Goal: Obtain resource: Download file/media

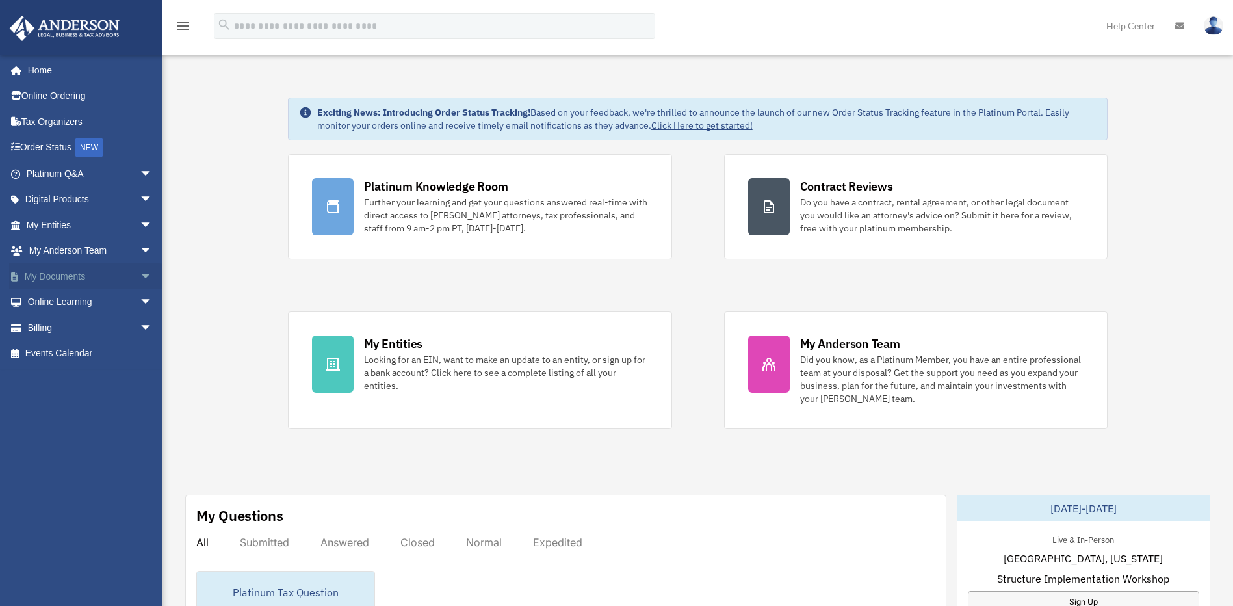
click at [140, 282] on span "arrow_drop_down" at bounding box center [153, 276] width 26 height 27
click at [104, 298] on link "Box" at bounding box center [95, 302] width 154 height 26
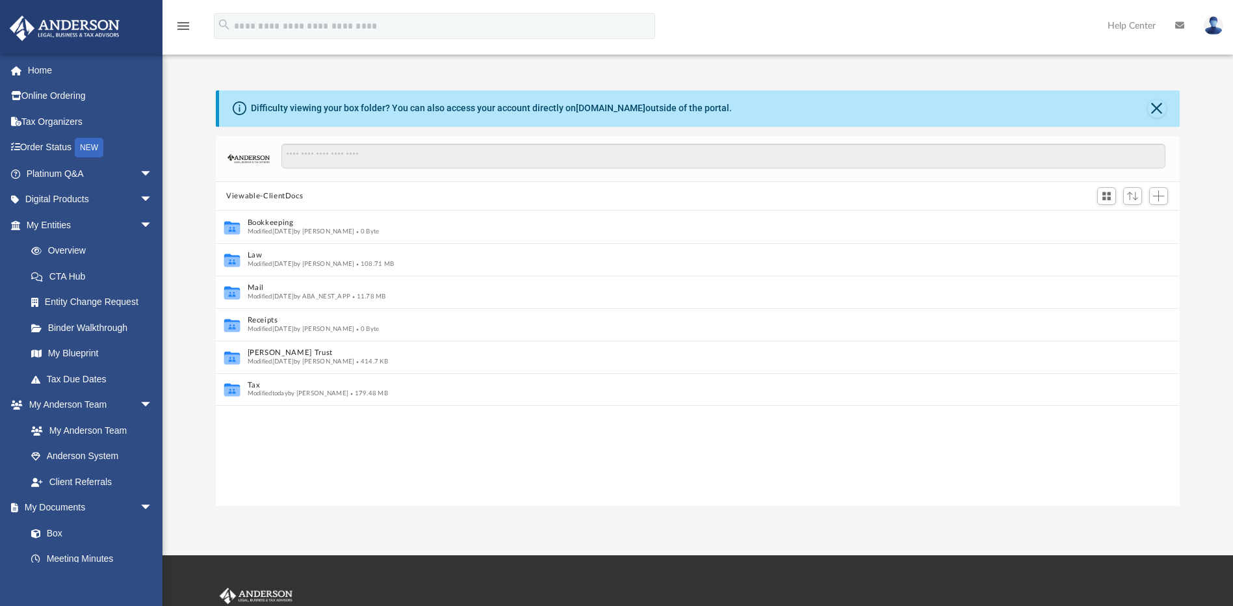
scroll to position [10, 10]
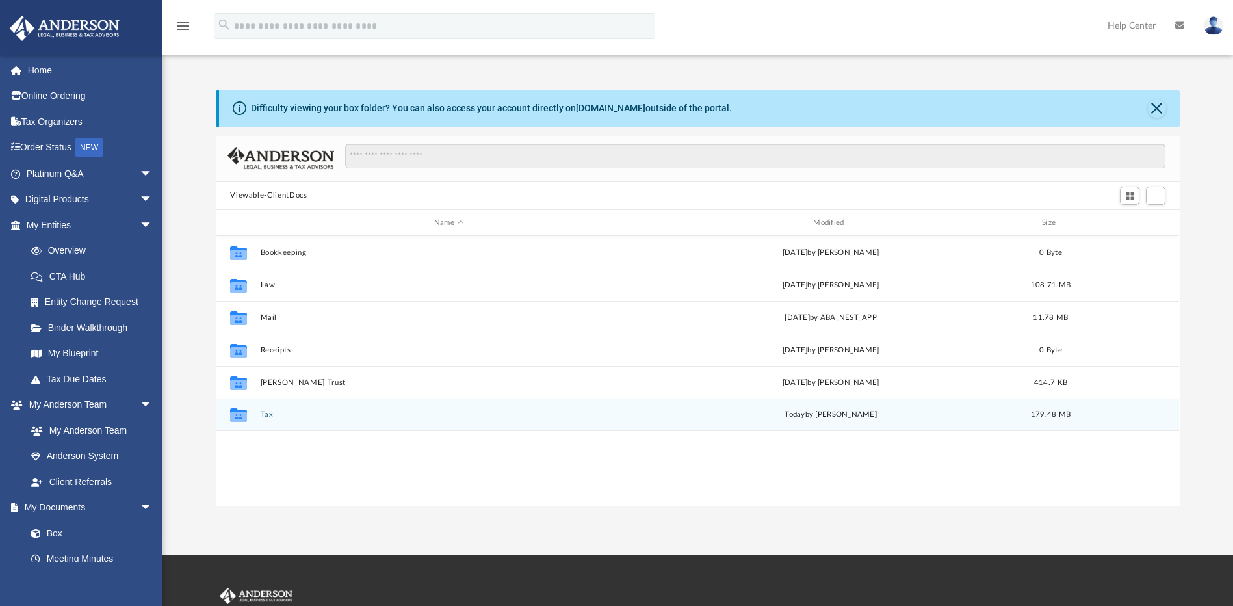
click at [267, 415] on button "Tax" at bounding box center [449, 415] width 376 height 8
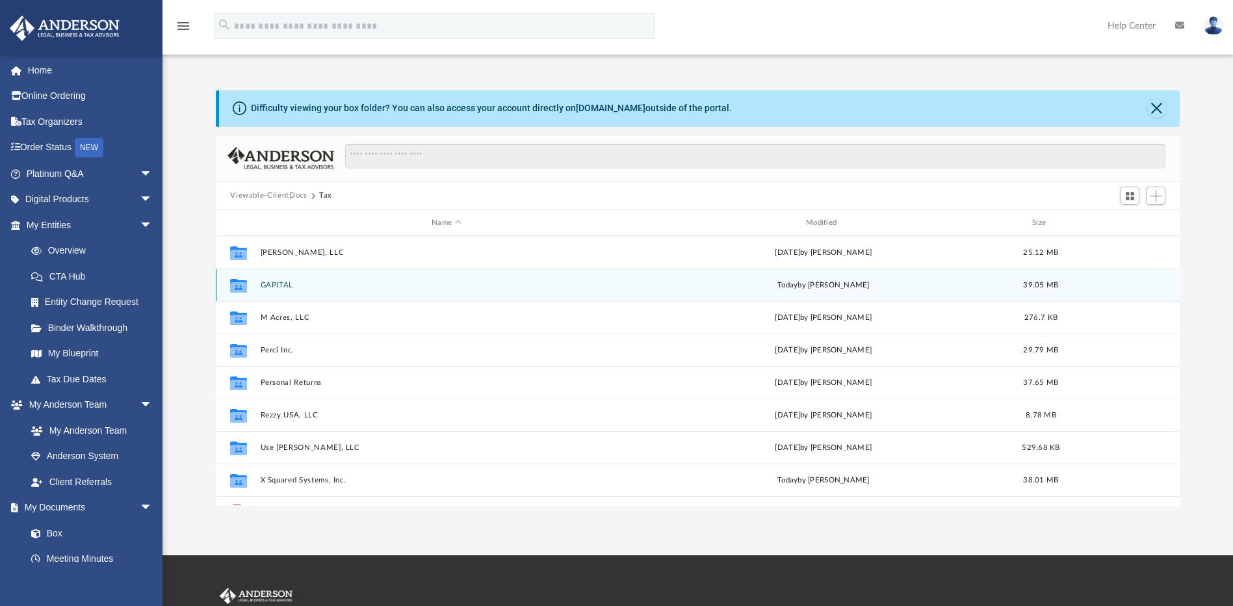
click at [279, 283] on button "GAPITAL" at bounding box center [447, 285] width 372 height 8
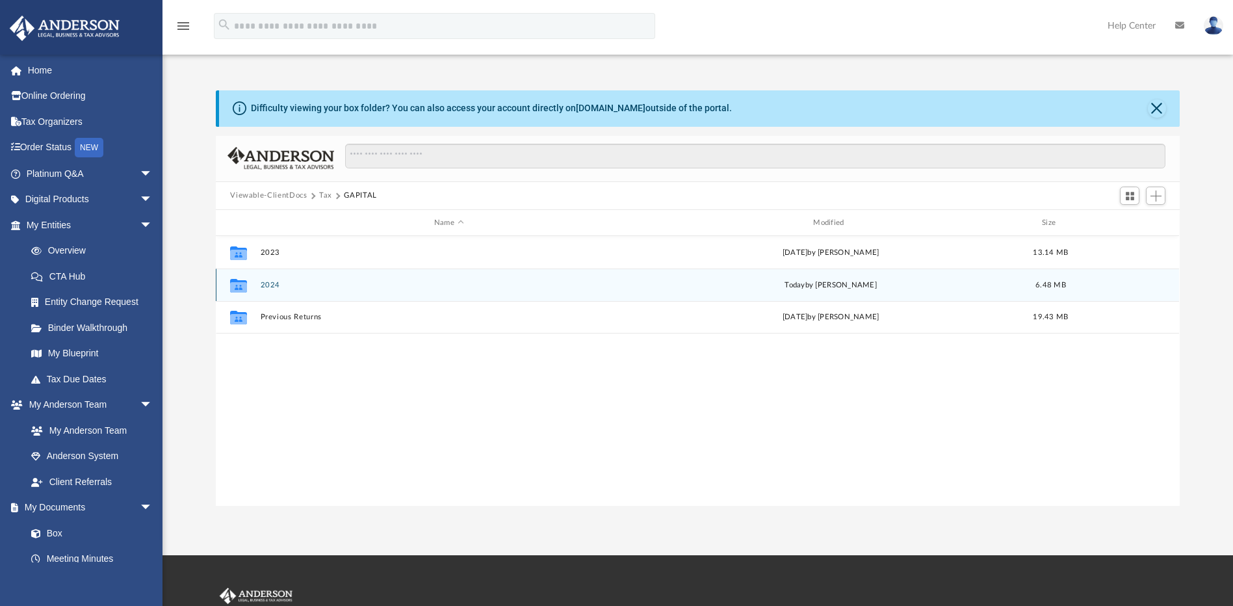
click at [275, 290] on div "Collaborated Folder 2024 [DATE] by [PERSON_NAME] 6.48 MB" at bounding box center [697, 285] width 963 height 33
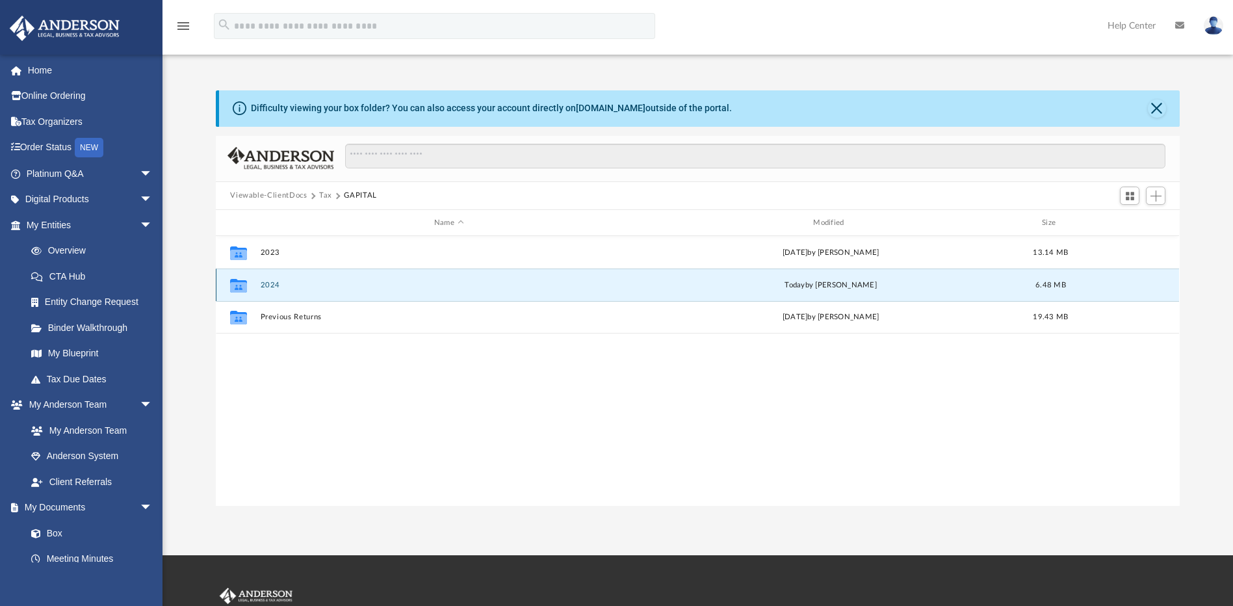
click at [262, 284] on button "2024" at bounding box center [449, 285] width 376 height 8
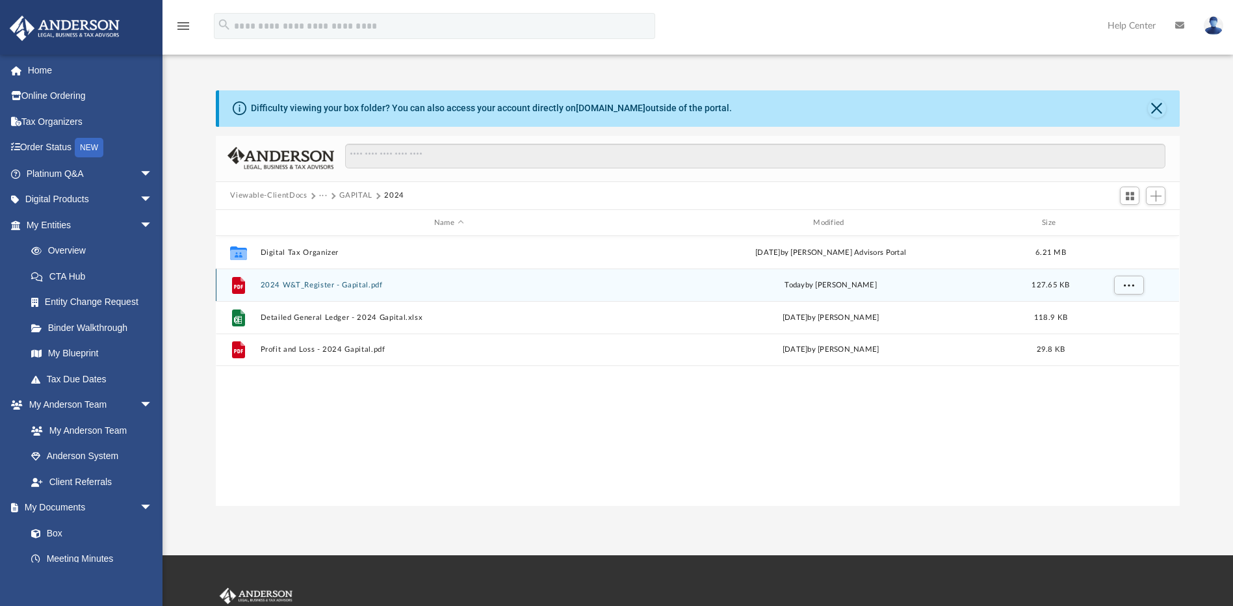
click at [324, 285] on button "2024 W&T_Register - Gapital.pdf" at bounding box center [449, 285] width 376 height 8
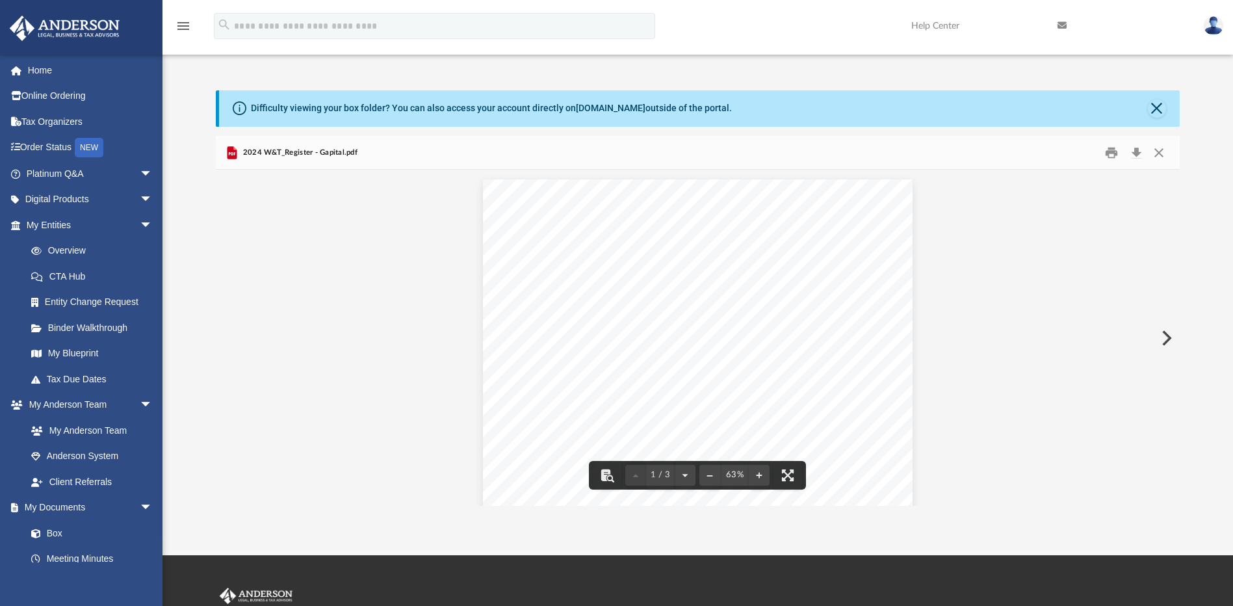
scroll to position [65, 0]
click at [762, 478] on button "File preview" at bounding box center [759, 475] width 21 height 29
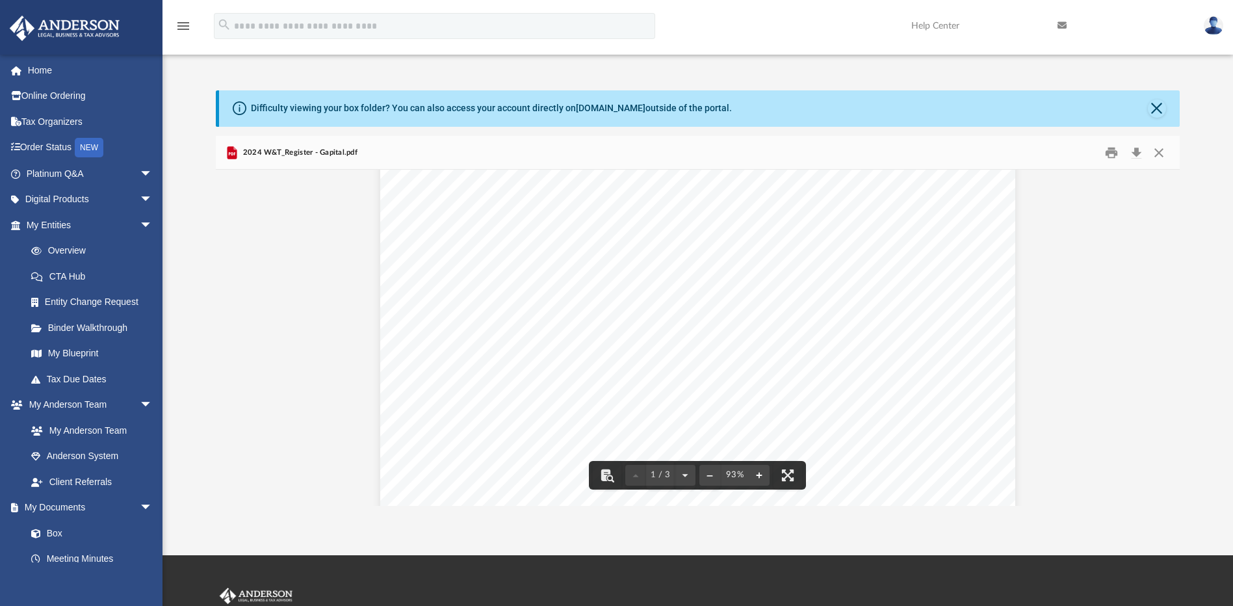
scroll to position [0, 0]
click at [1155, 153] on button "Close" at bounding box center [1158, 152] width 23 height 20
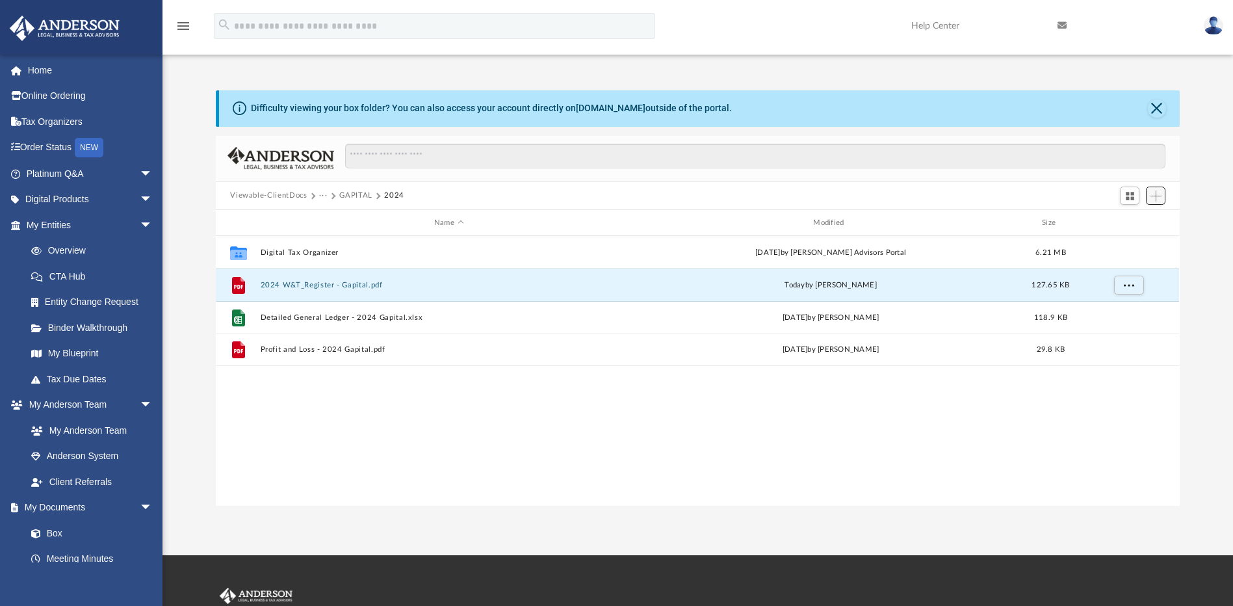
click at [1162, 199] on button "Add" at bounding box center [1156, 196] width 20 height 18
click at [1137, 223] on li "Upload" at bounding box center [1138, 222] width 42 height 14
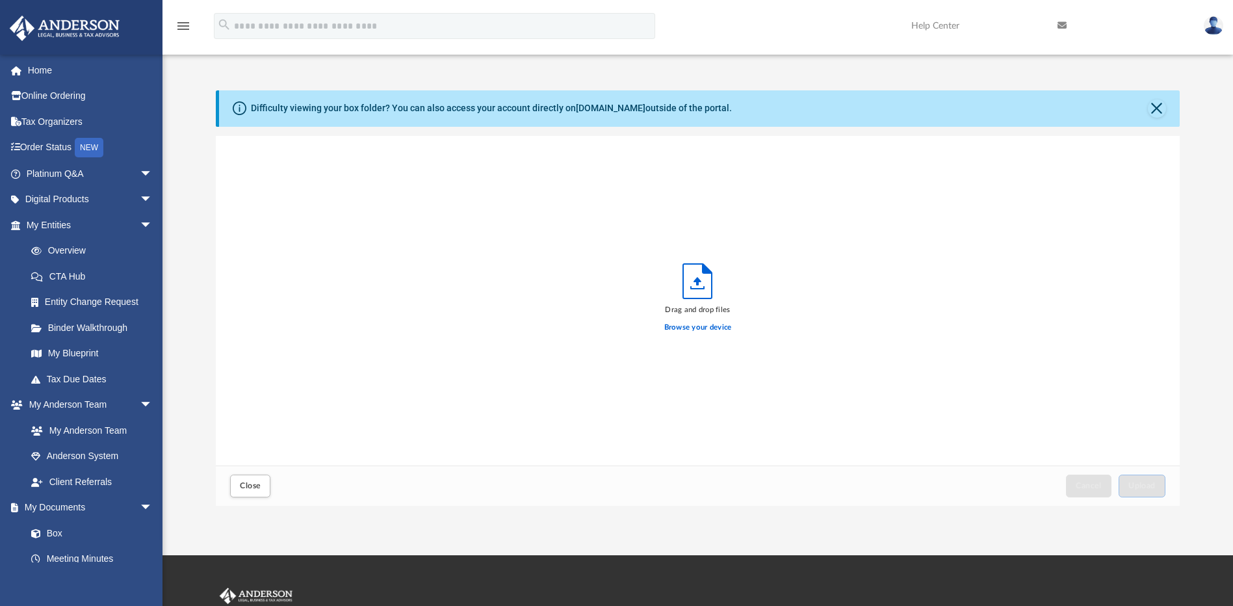
scroll to position [320, 954]
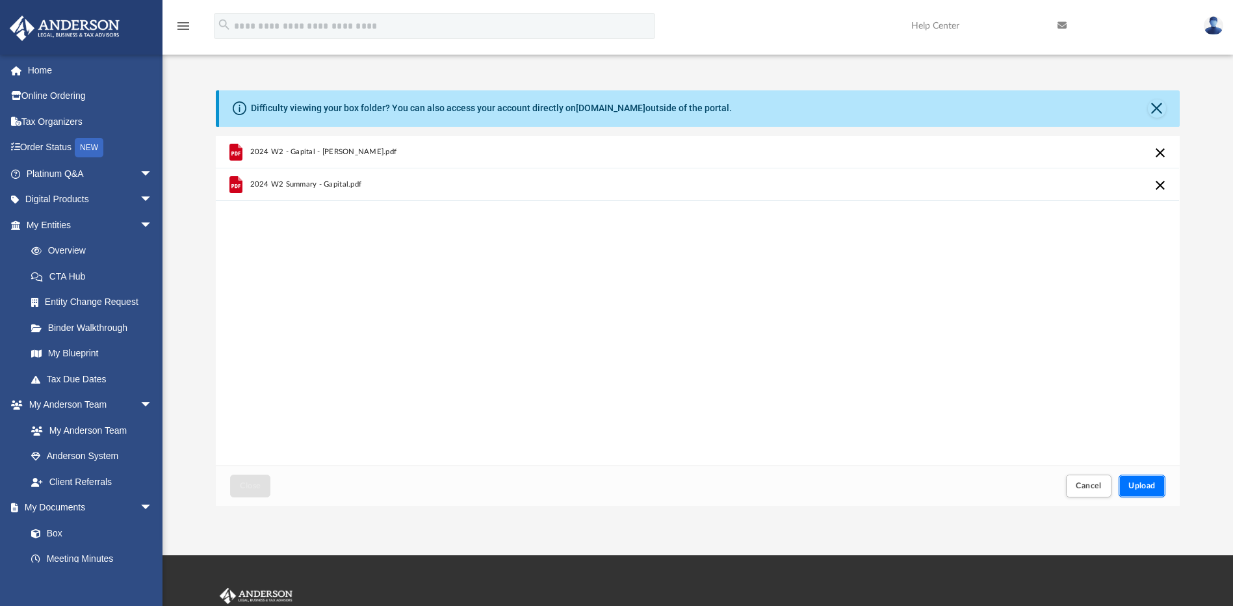
click at [1146, 483] on span "Upload" at bounding box center [1142, 486] width 27 height 8
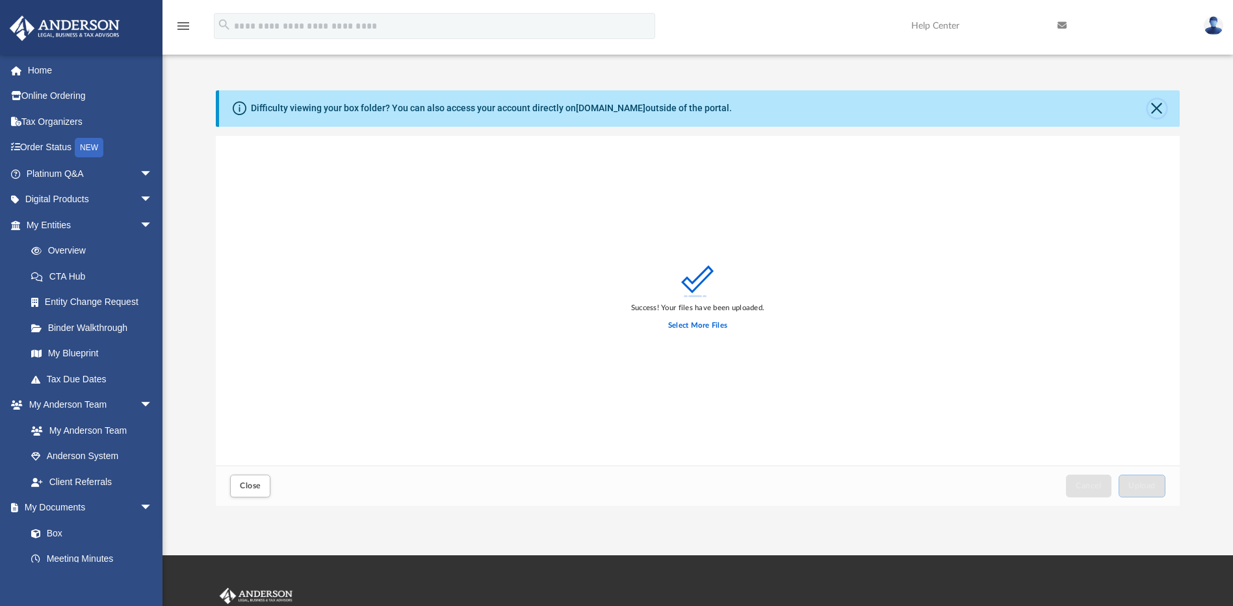
drag, startPoint x: 1156, startPoint y: 111, endPoint x: 1156, endPoint y: 131, distance: 20.2
click at [1156, 111] on button "Close" at bounding box center [1157, 108] width 18 height 18
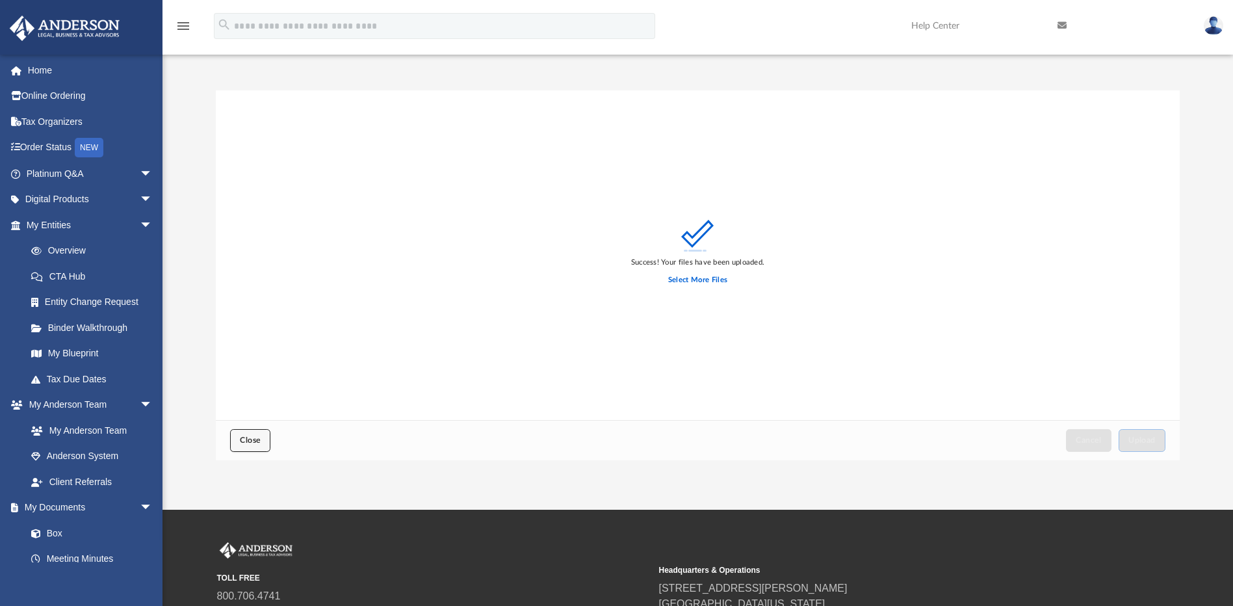
click at [253, 438] on span "Close" at bounding box center [250, 440] width 21 height 8
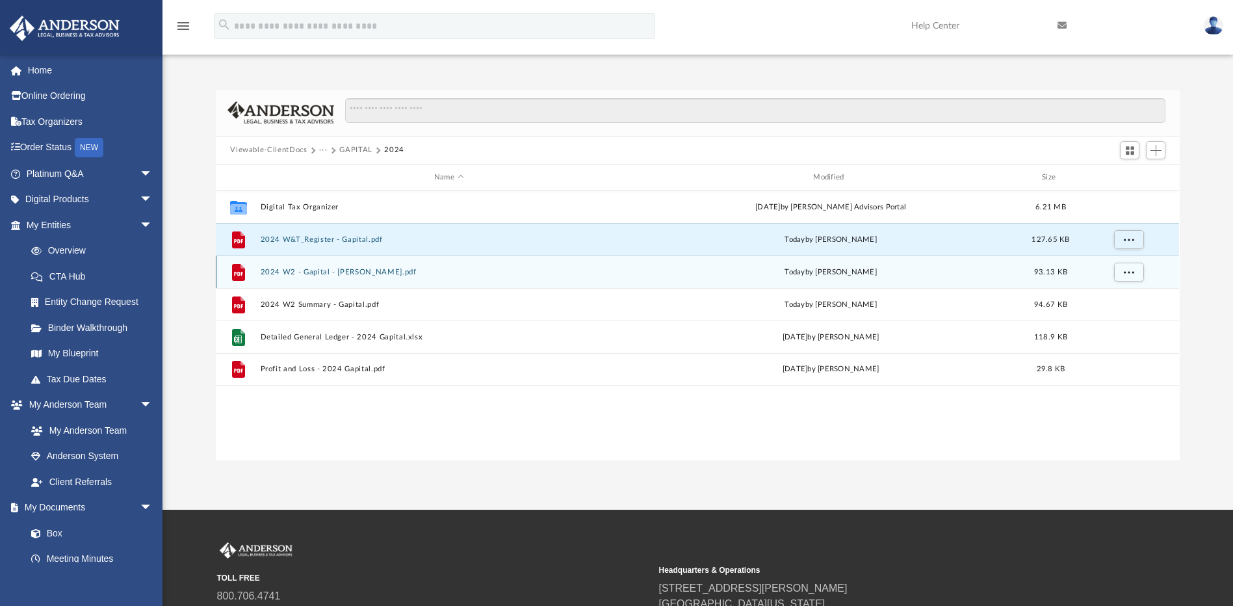
click at [341, 274] on button "2024 W2 - Gapital - Carlos Sturrock.pdf" at bounding box center [449, 272] width 376 height 8
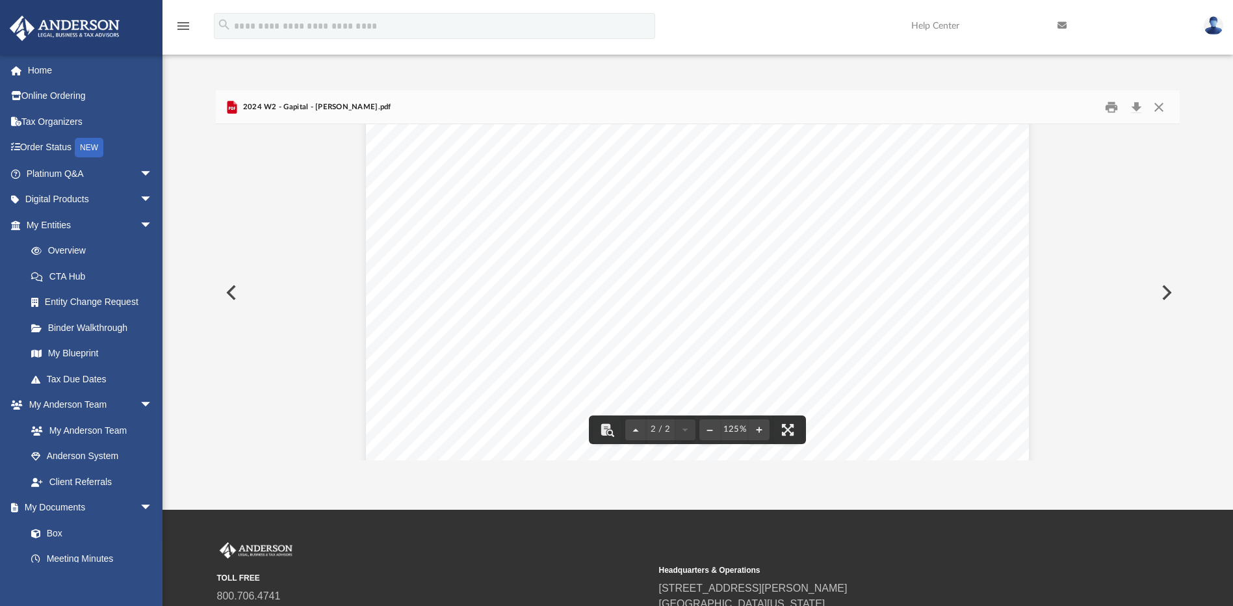
scroll to position [1040, 0]
